Goal: Information Seeking & Learning: Check status

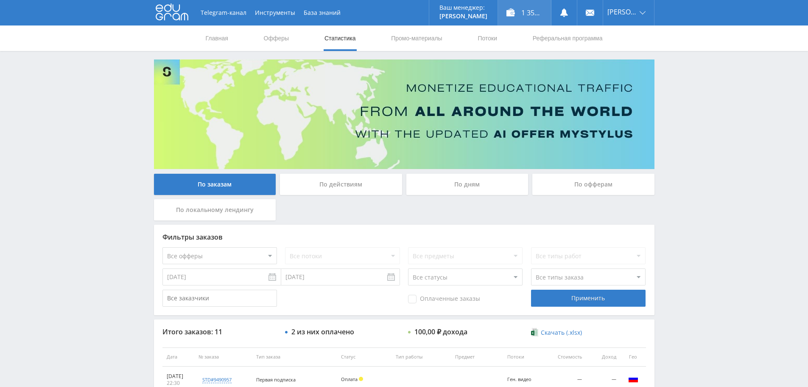
click at [525, 12] on div "1 357,00 ₽" at bounding box center [524, 12] width 53 height 25
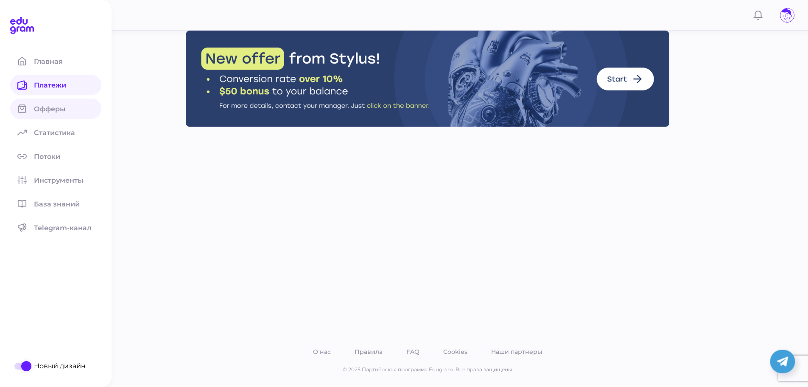
click at [46, 110] on span "Офферы" at bounding box center [55, 109] width 42 height 8
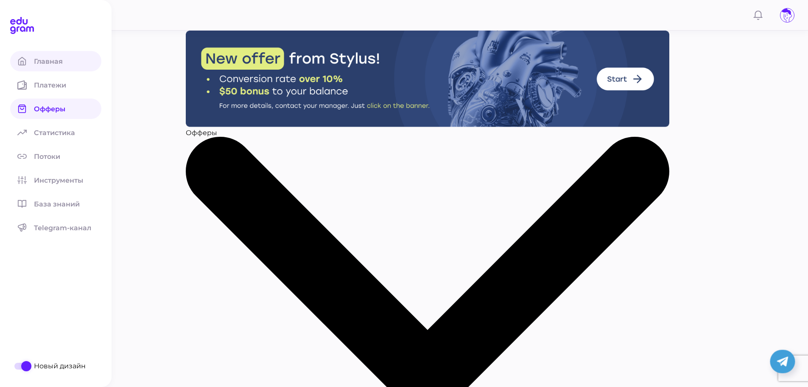
click at [22, 59] on icon at bounding box center [21, 60] width 9 height 9
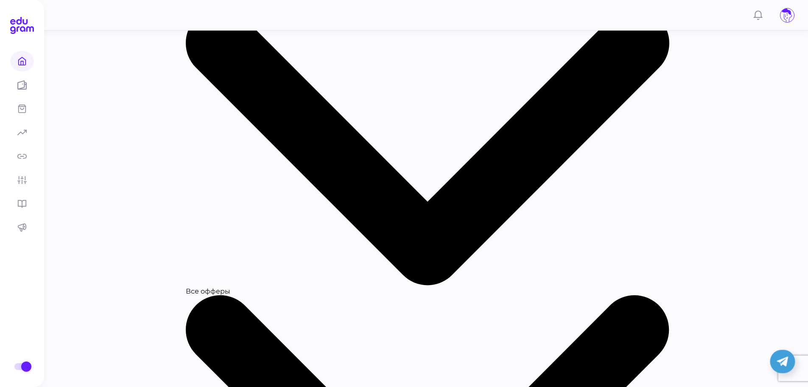
scroll to position [127, 0]
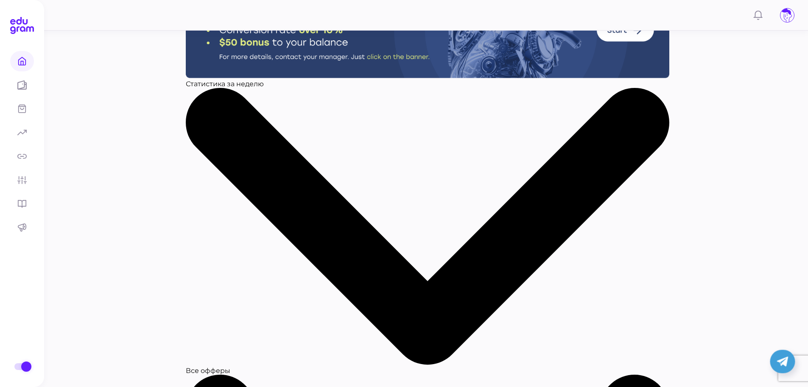
scroll to position [42, 0]
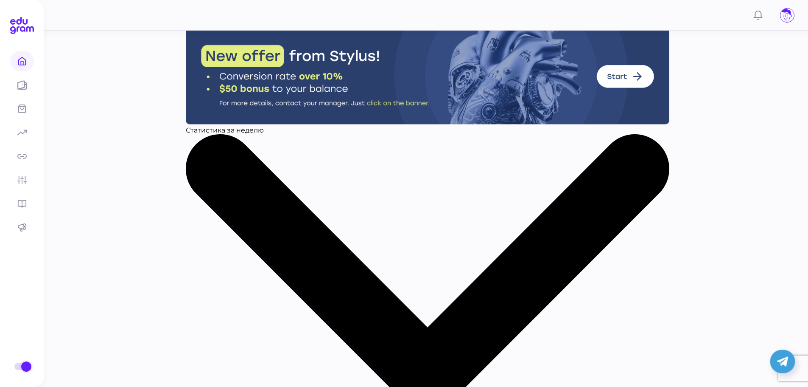
scroll to position [0, 0]
